Goal: Information Seeking & Learning: Understand process/instructions

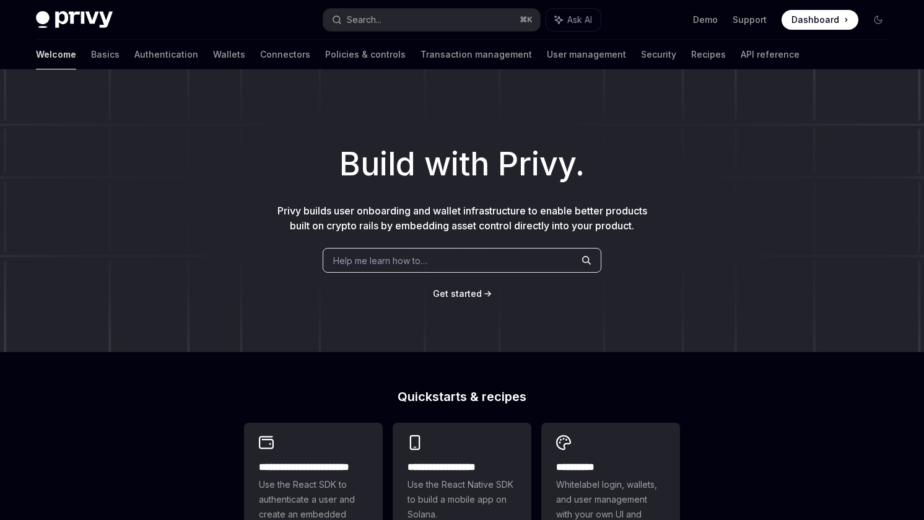
click at [366, 114] on div "Build with Privy. Privy builds user onboarding and wallet infrastructure to ena…" at bounding box center [462, 210] width 924 height 282
click at [91, 64] on link "Basics" at bounding box center [105, 55] width 28 height 30
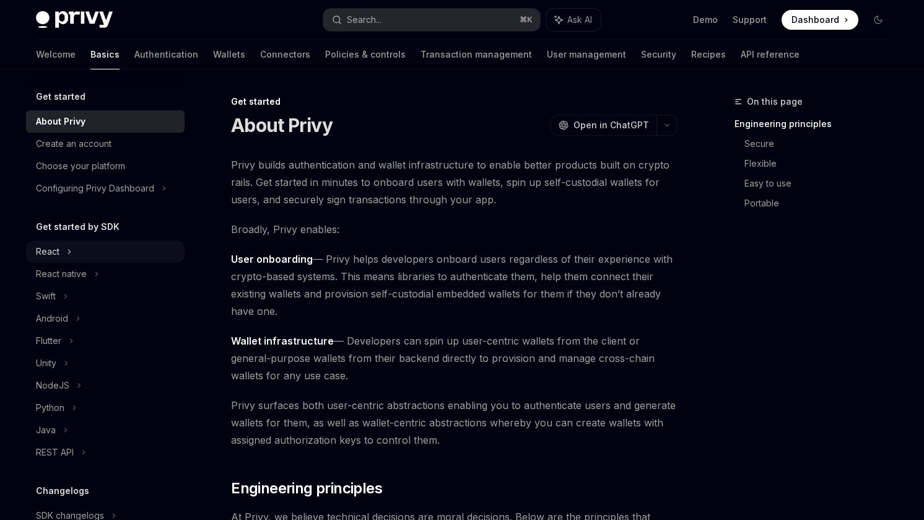
click at [78, 256] on div "React" at bounding box center [105, 251] width 159 height 22
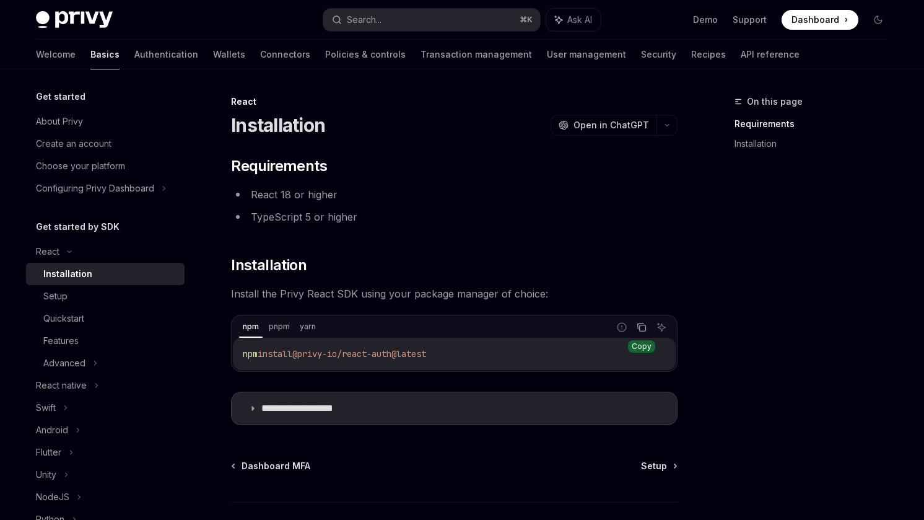
click at [639, 324] on icon "Copy the contents from the code block" at bounding box center [642, 327] width 10 height 10
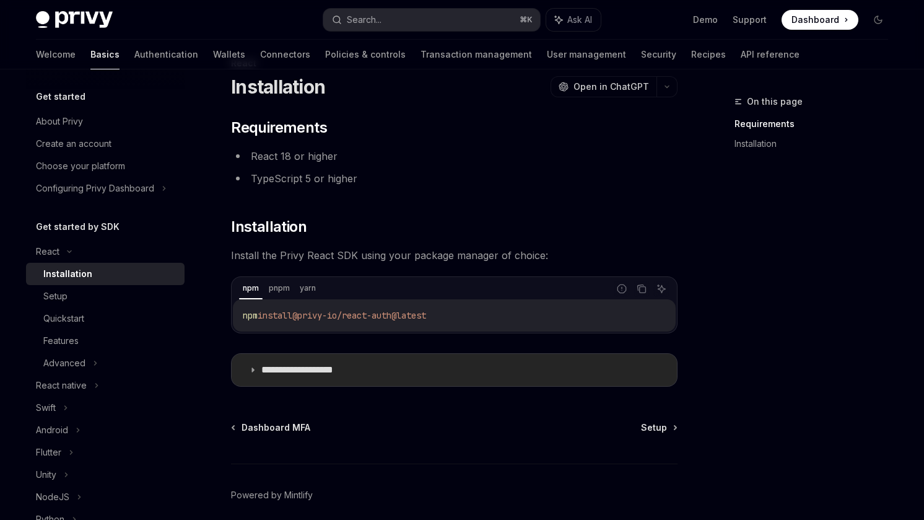
scroll to position [39, 0]
click at [81, 292] on div "Setup" at bounding box center [110, 296] width 134 height 15
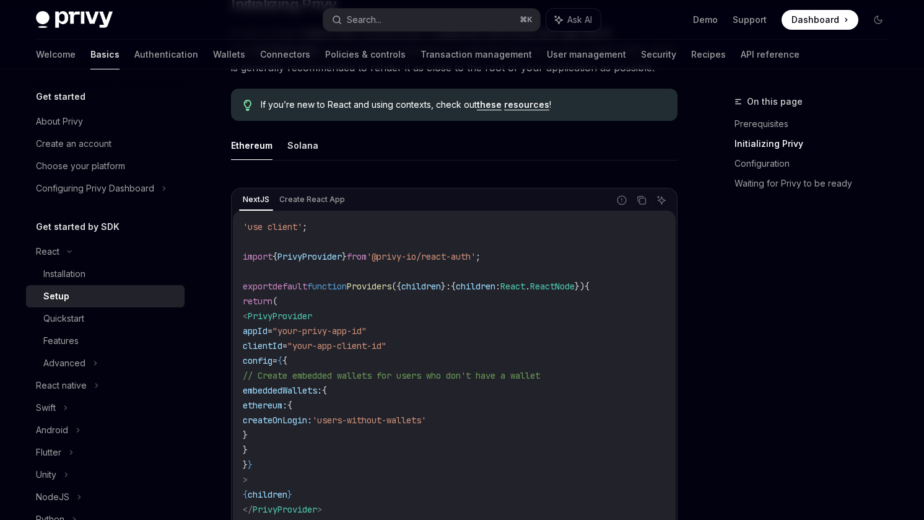
scroll to position [325, 0]
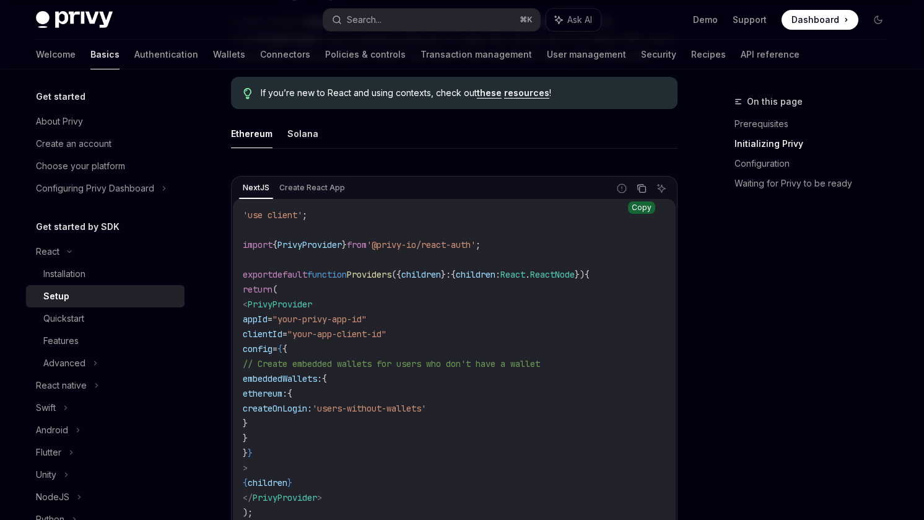
click at [637, 185] on icon "Copy the contents from the code block" at bounding box center [642, 188] width 10 height 10
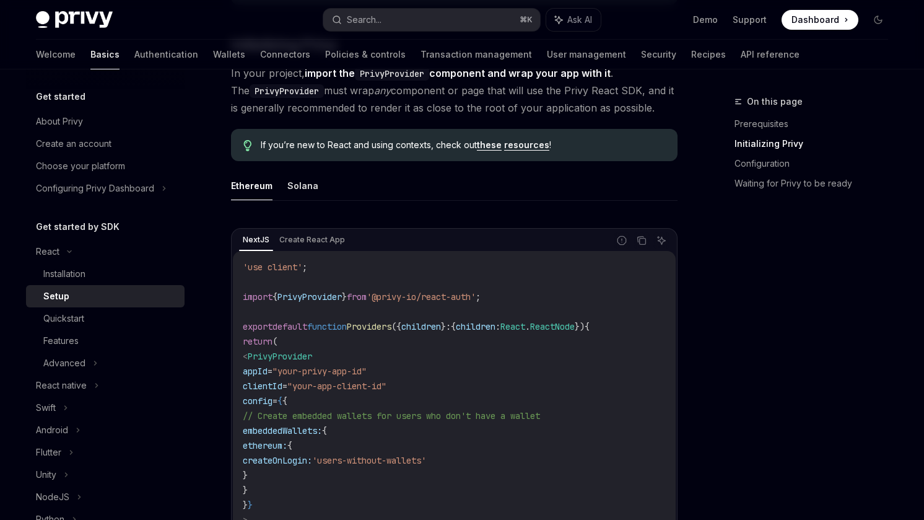
scroll to position [271, 0]
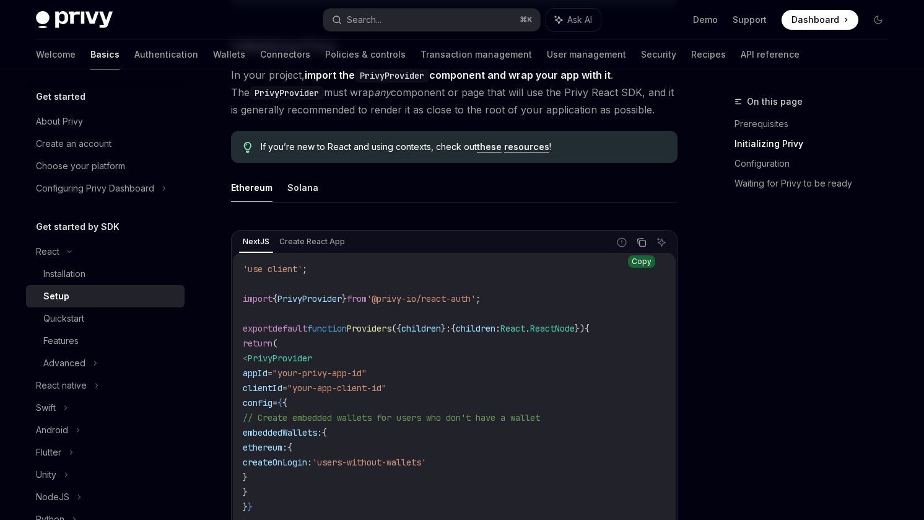
click at [645, 244] on icon "Copy the contents from the code block" at bounding box center [643, 243] width 6 height 6
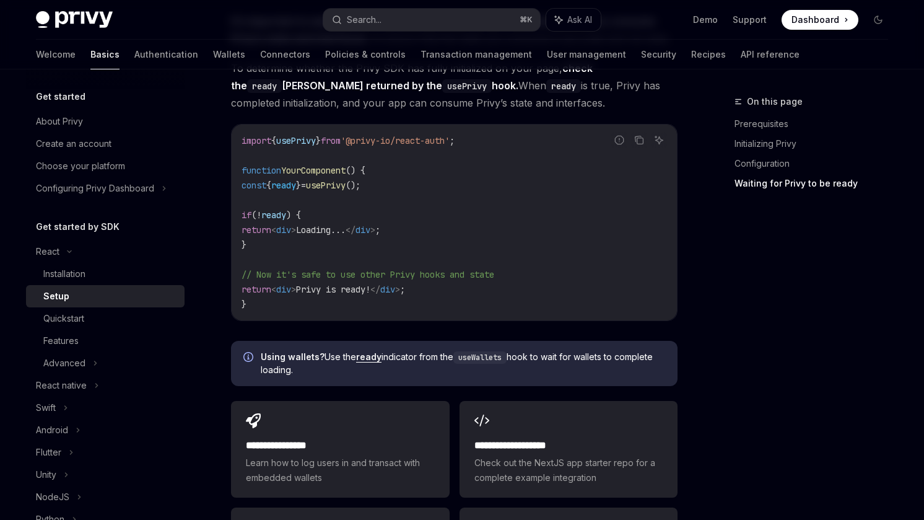
scroll to position [1313, 0]
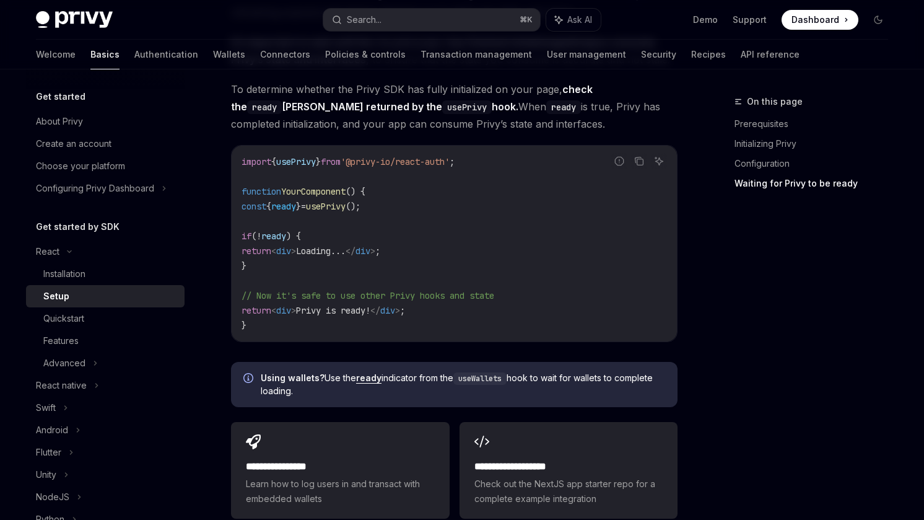
click at [282, 277] on code "import { usePrivy } from '@privy-io/react-auth' ; function YourComponent () { c…" at bounding box center [455, 243] width 426 height 178
copy code "if ( ! ready ) { return < div > Loading... </ div > ; }"
drag, startPoint x: 282, startPoint y: 277, endPoint x: 247, endPoint y: 239, distance: 51.7
click at [247, 239] on code "import { usePrivy } from '@privy-io/react-auth' ; function YourComponent () { c…" at bounding box center [455, 243] width 426 height 178
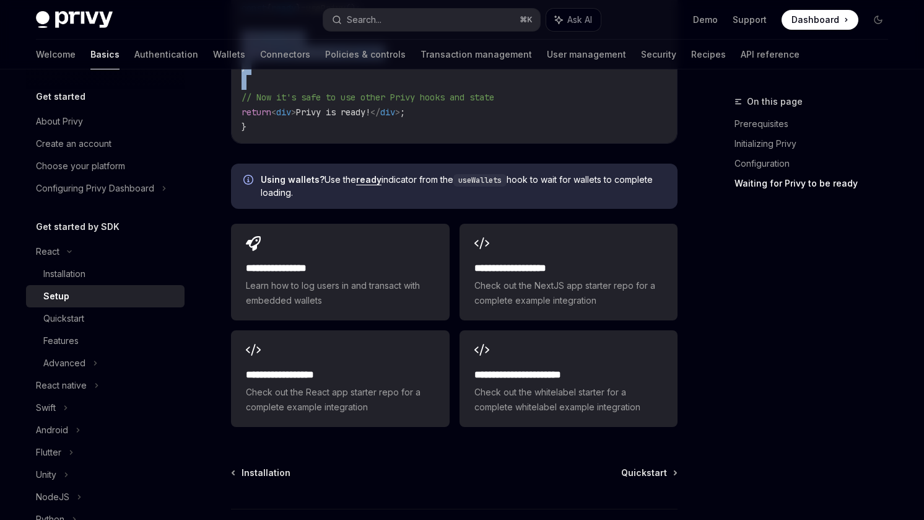
scroll to position [1513, 0]
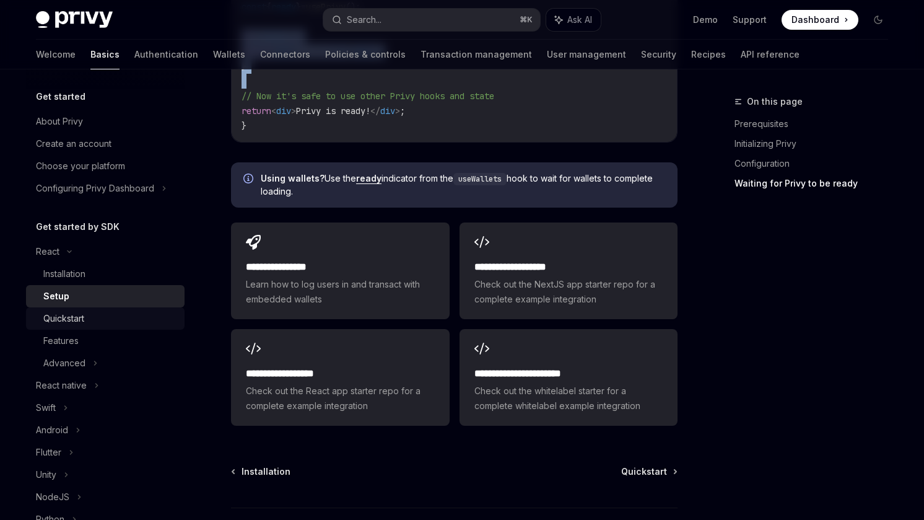
click at [128, 314] on div "Quickstart" at bounding box center [110, 318] width 134 height 15
type textarea "*"
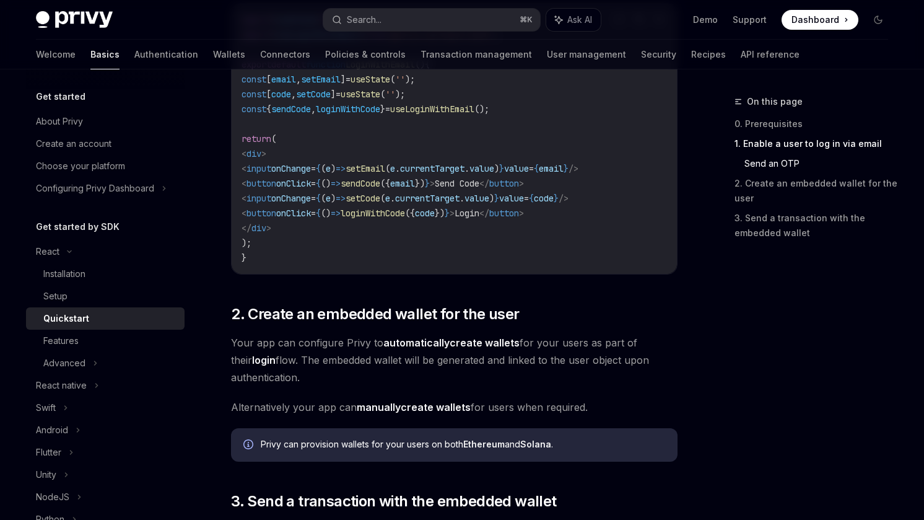
scroll to position [686, 0]
